Goal: Task Accomplishment & Management: Use online tool/utility

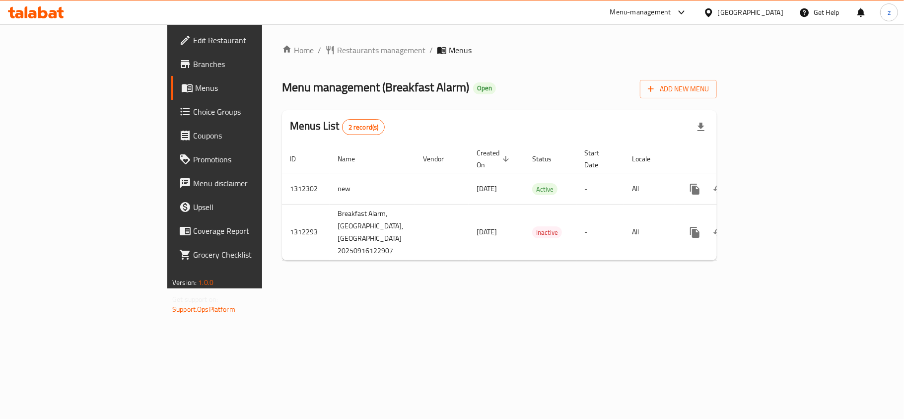
click at [193, 106] on span "Choice Groups" at bounding box center [251, 112] width 117 height 12
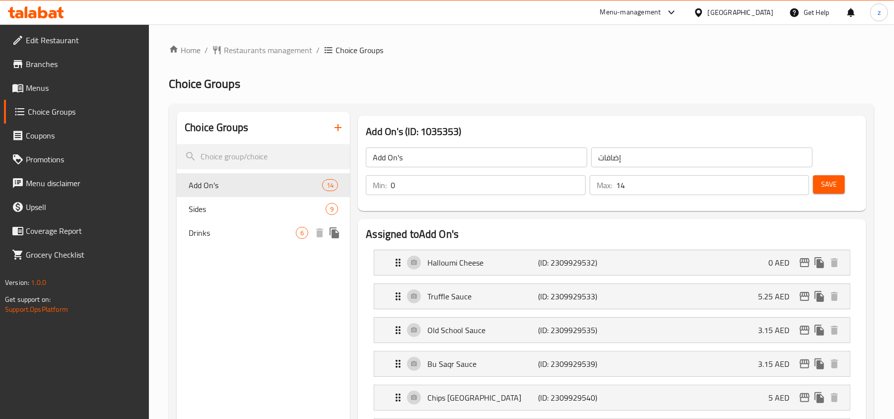
click at [225, 236] on span "Drinks" at bounding box center [242, 233] width 107 height 12
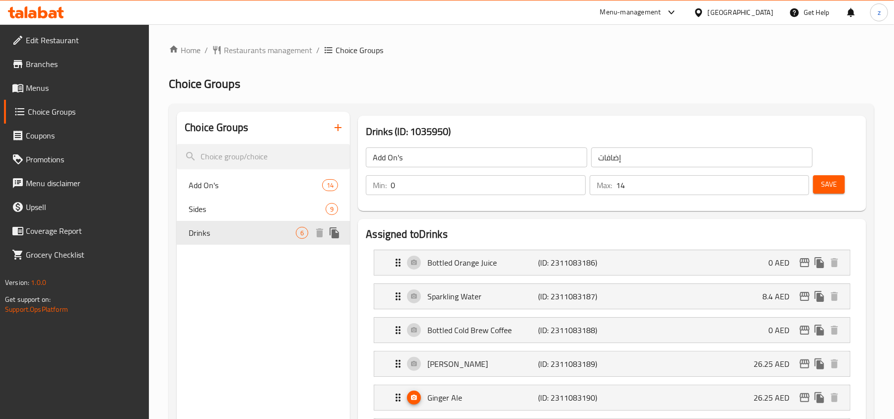
type input "Drinks"
type input "مشروبات"
type input "6"
click at [283, 48] on span "Restaurants management" at bounding box center [268, 50] width 88 height 12
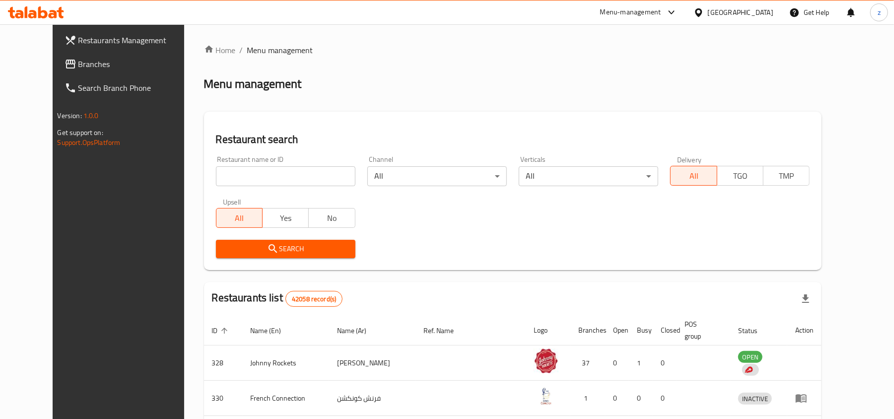
click at [78, 70] on span "Branches" at bounding box center [136, 64] width 116 height 12
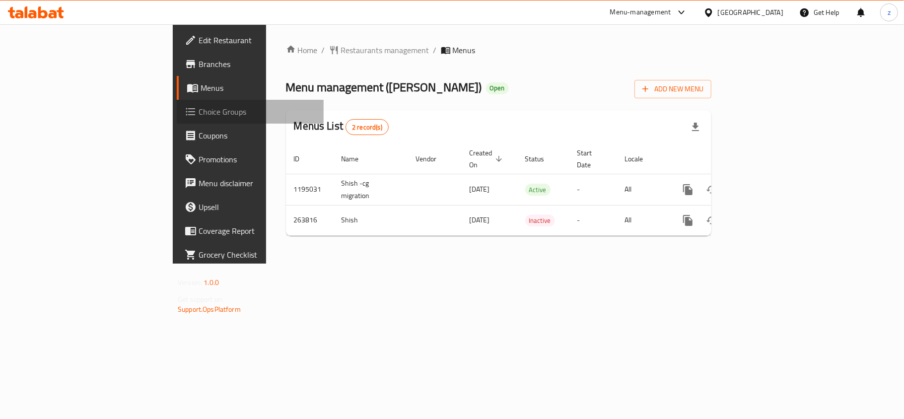
click at [177, 121] on link "Choice Groups" at bounding box center [250, 112] width 147 height 24
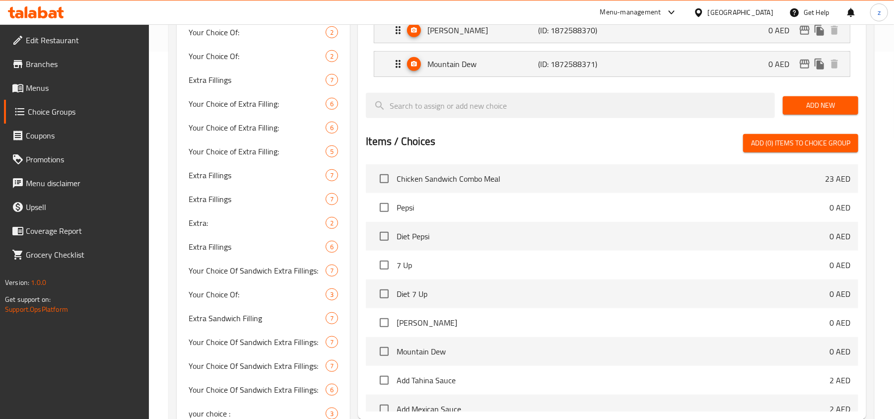
scroll to position [397, 0]
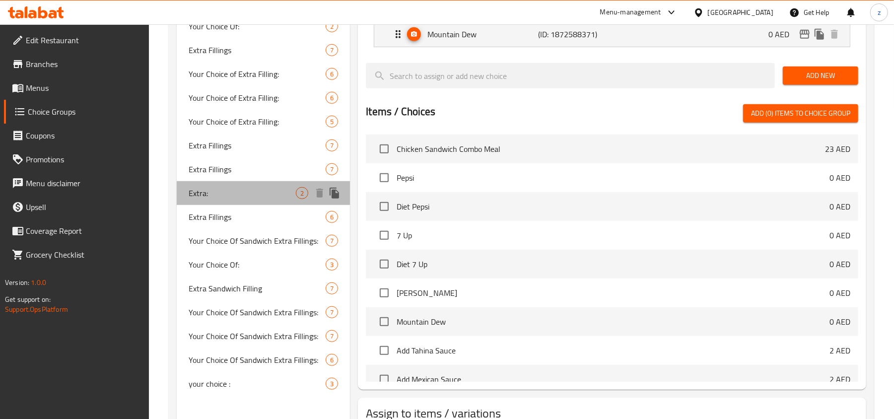
click at [207, 202] on div "Extra: 2" at bounding box center [263, 193] width 173 height 24
type input "Extra:"
type input "إضافة:"
type input "0"
type input "2"
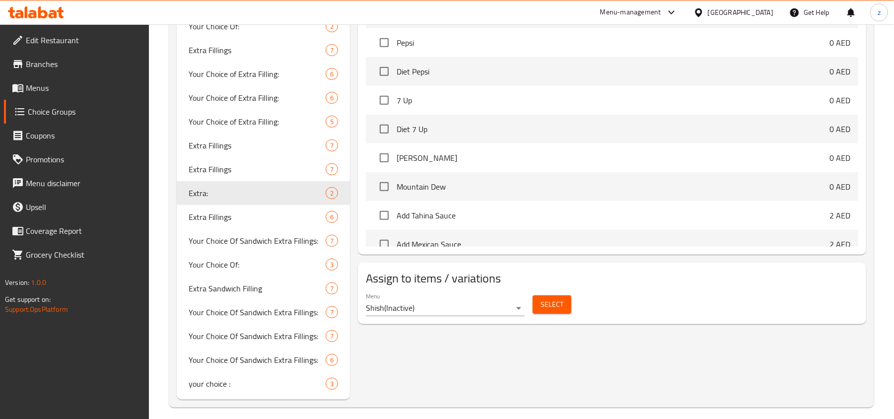
scroll to position [66, 0]
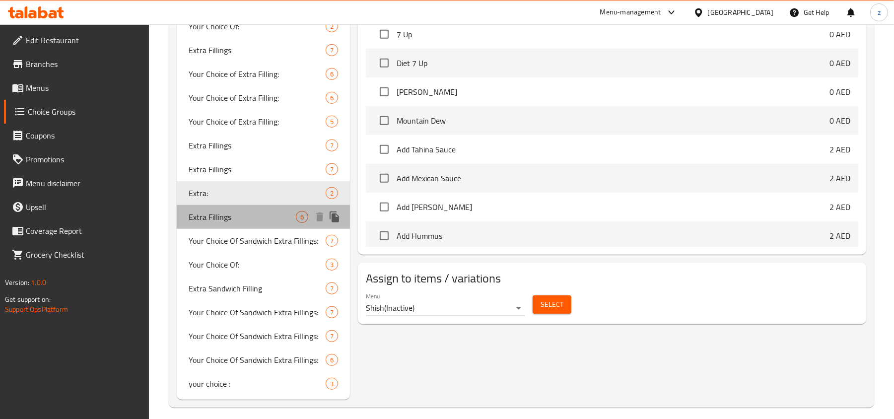
click at [271, 209] on div "Extra Fillings 6" at bounding box center [263, 217] width 173 height 24
type input "Extra Fillings"
type input "حشوات إضافية"
type input "6"
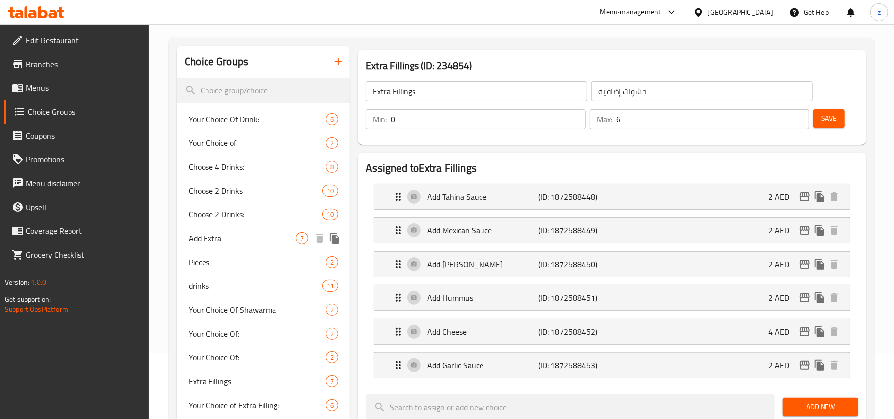
click at [237, 232] on span "Add Extra" at bounding box center [242, 238] width 107 height 12
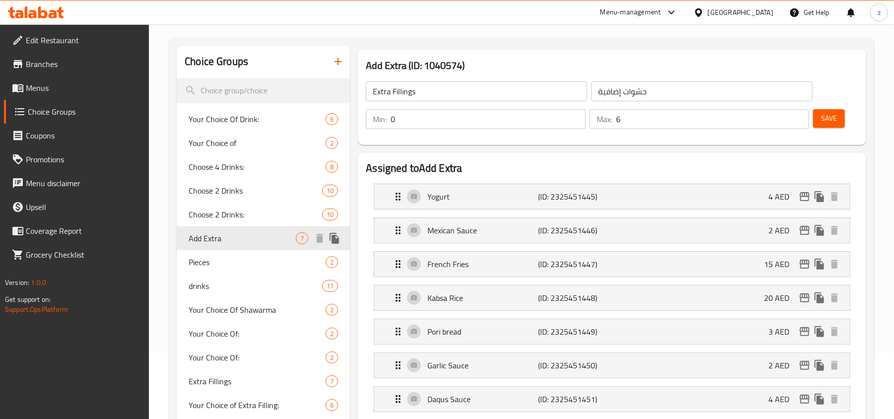
type input "Add Extra"
type input "إضافة إضافية"
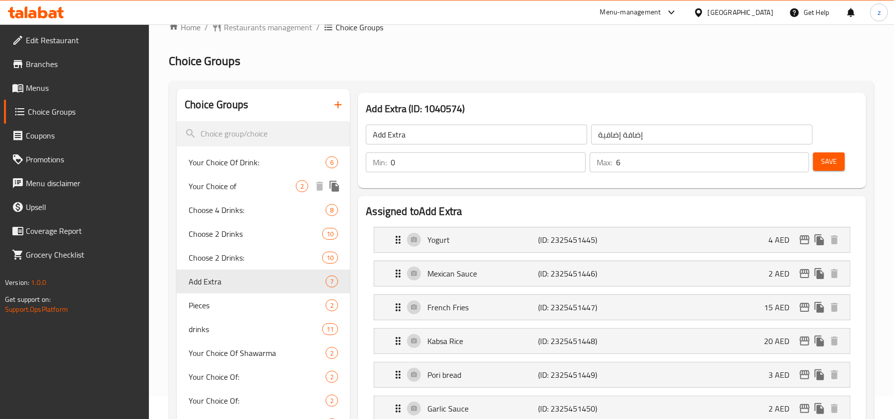
scroll to position [0, 0]
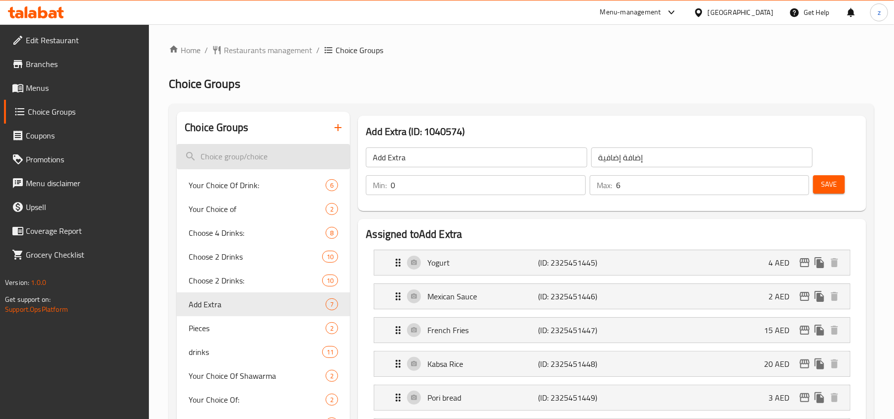
click at [236, 162] on input "search" at bounding box center [263, 156] width 173 height 25
paste input "Extra"
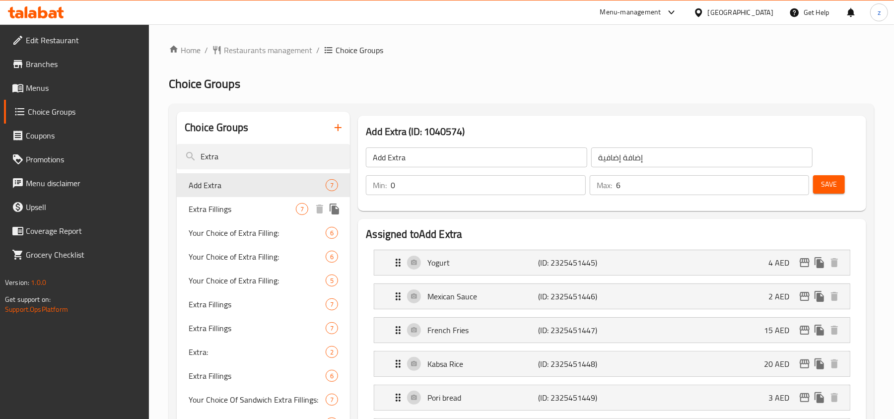
type input "Extra"
click at [225, 214] on span "Extra Fillings" at bounding box center [242, 209] width 107 height 12
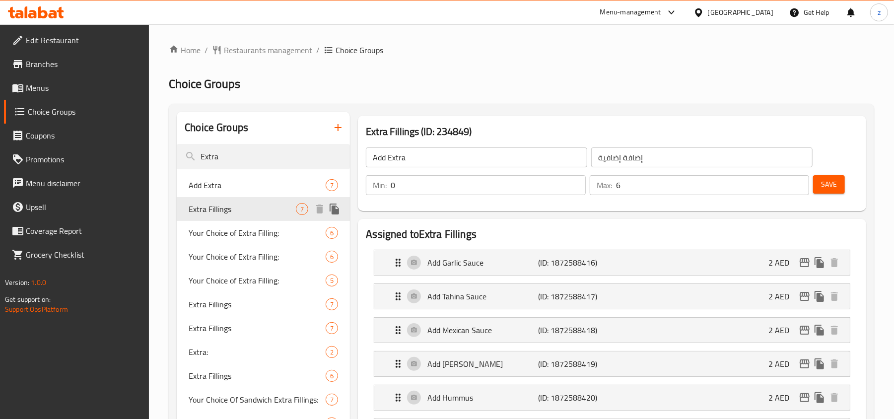
type input "Extra Fillings"
type input "حشوات إضافية"
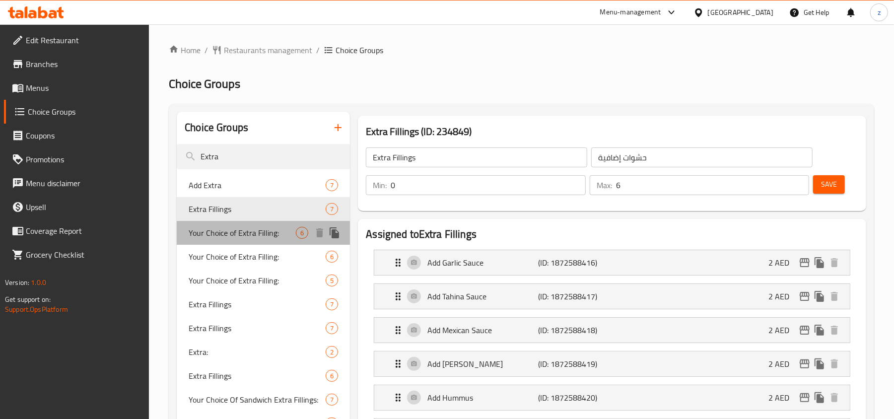
click at [235, 239] on span "Your Choice of Extra Filling:" at bounding box center [242, 233] width 107 height 12
type input "Your Choice of Extra Filling:"
type input "اختيارك من الإضافات"
type input "5"
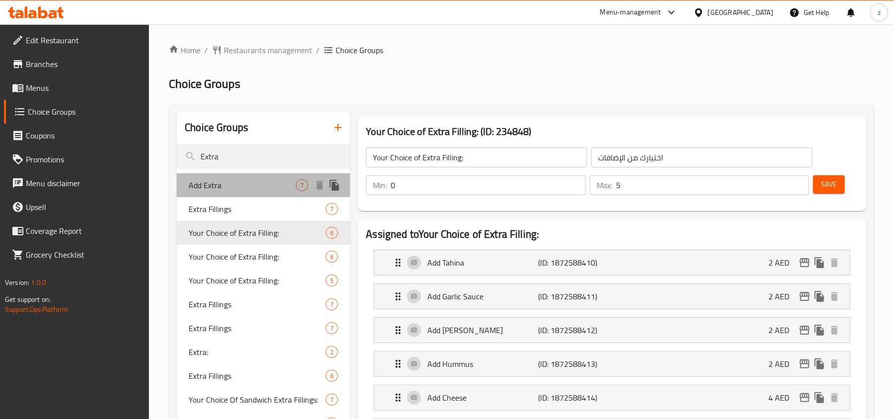
click at [225, 191] on div "Add Extra 7" at bounding box center [263, 185] width 173 height 24
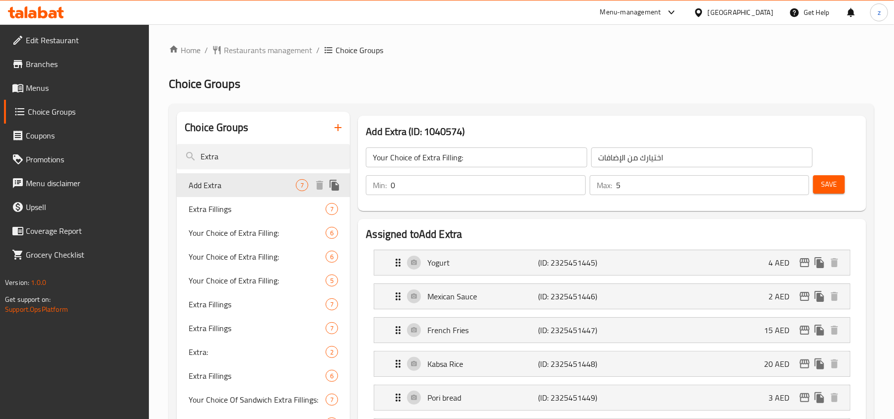
type input "Add Extra"
type input "إضافة إضافية"
type input "6"
click at [232, 47] on span "Restaurants management" at bounding box center [268, 50] width 88 height 12
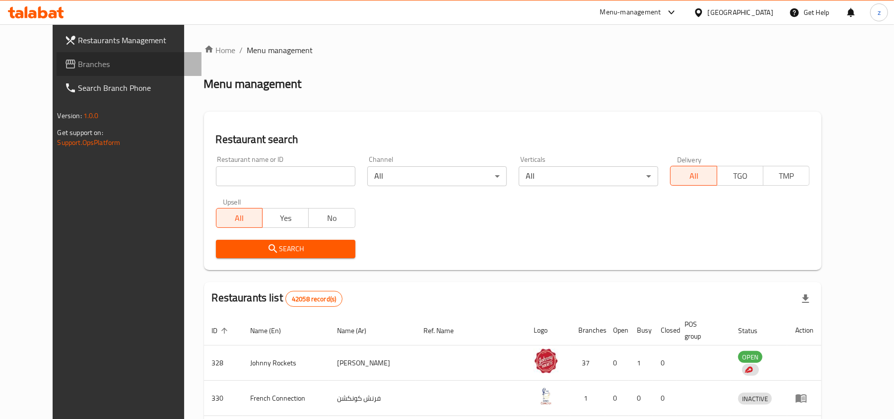
click at [78, 66] on span "Branches" at bounding box center [136, 64] width 116 height 12
